Goal: Browse casually

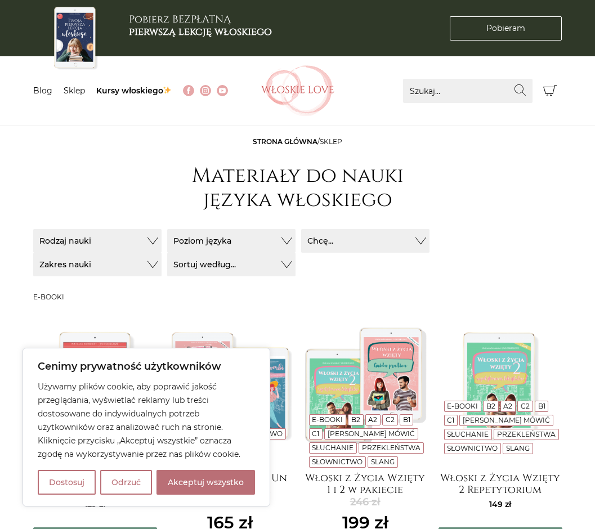
click at [69, 33] on img at bounding box center [75, 39] width 49 height 68
click at [289, 141] on link "Strona główna" at bounding box center [285, 141] width 65 height 8
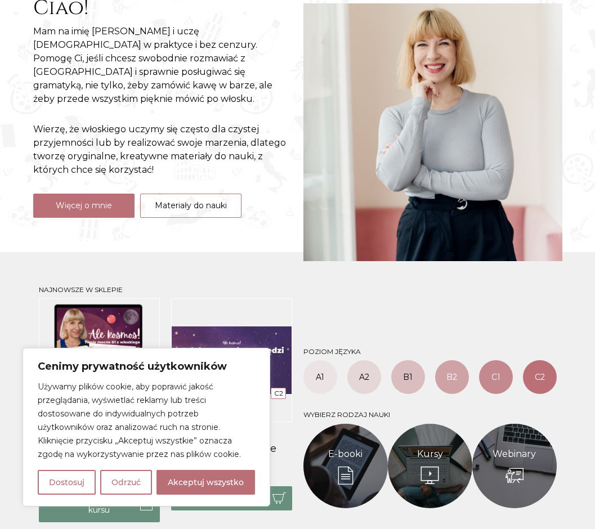
scroll to position [187, 0]
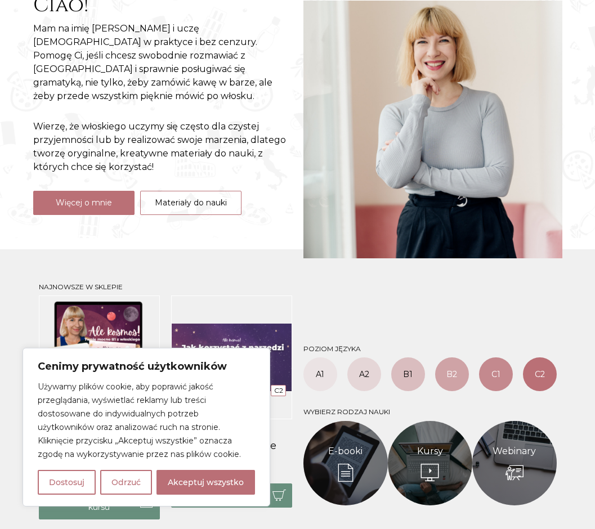
click at [129, 481] on button "Odrzuć" at bounding box center [126, 482] width 52 height 25
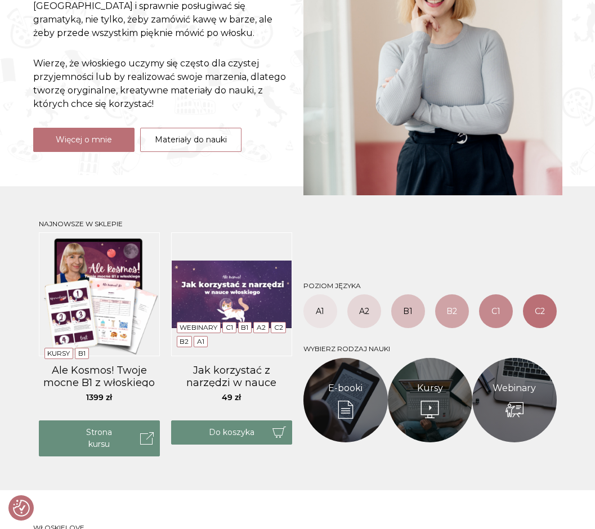
scroll to position [0, 0]
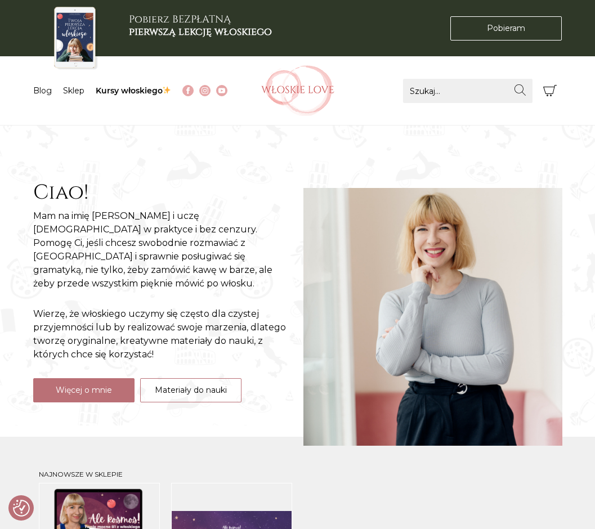
click at [201, 106] on nav "Menu Blog Sklep Kursy włoskiego" at bounding box center [139, 90] width 212 height 69
click at [189, 89] on img at bounding box center [188, 90] width 7 height 7
